Goal: Navigation & Orientation: Find specific page/section

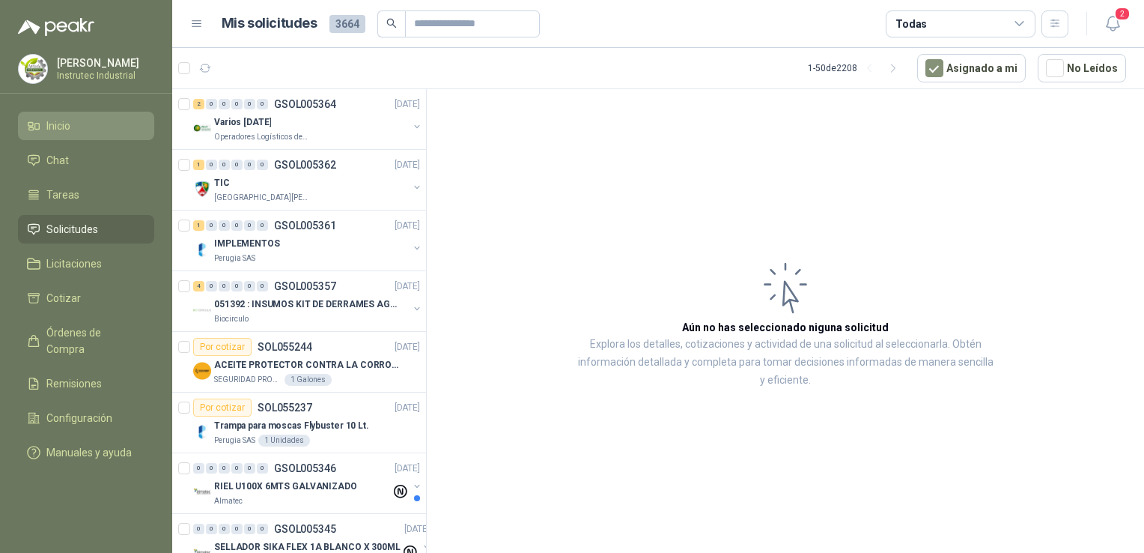
click at [125, 123] on li "Inicio" at bounding box center [86, 126] width 118 height 16
